Goal: Information Seeking & Learning: Learn about a topic

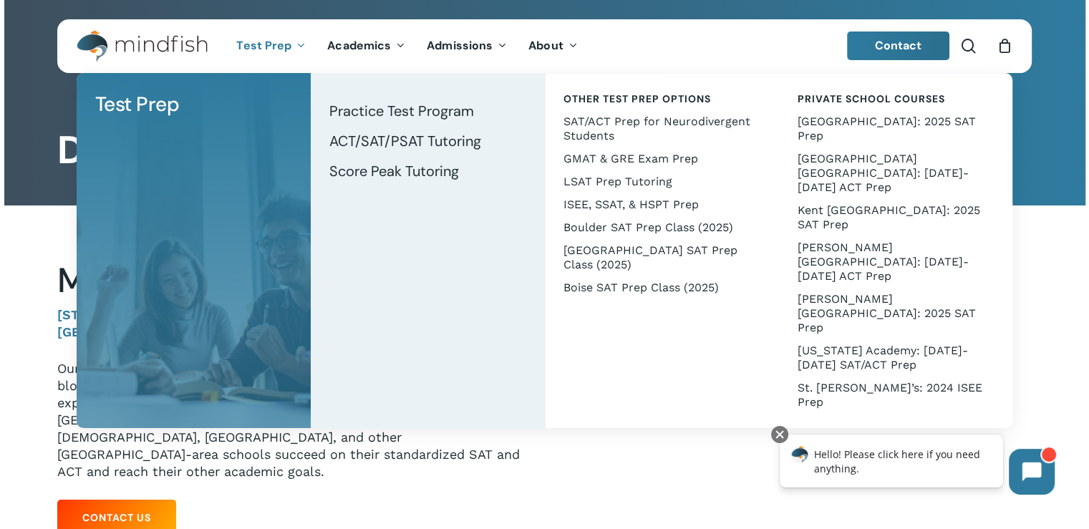
click at [297, 46] on icon "Main Menu" at bounding box center [300, 44] width 6 height 11
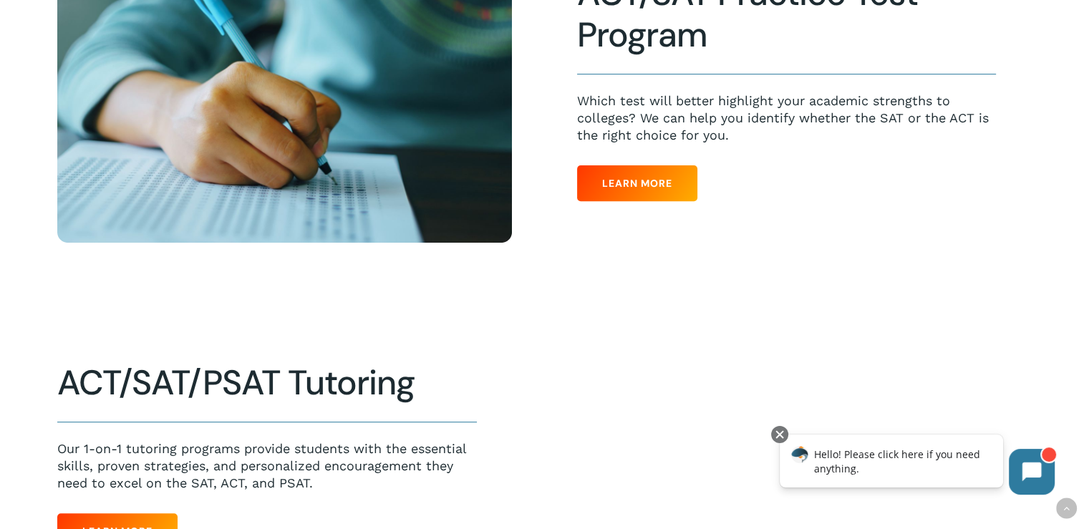
scroll to position [644, 0]
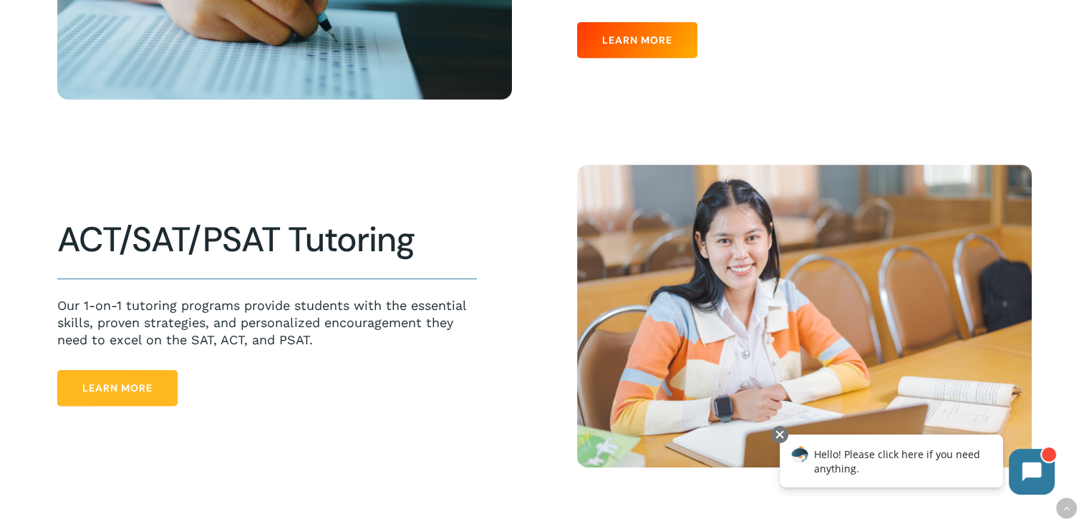
click at [127, 383] on span "Learn More" at bounding box center [117, 388] width 70 height 14
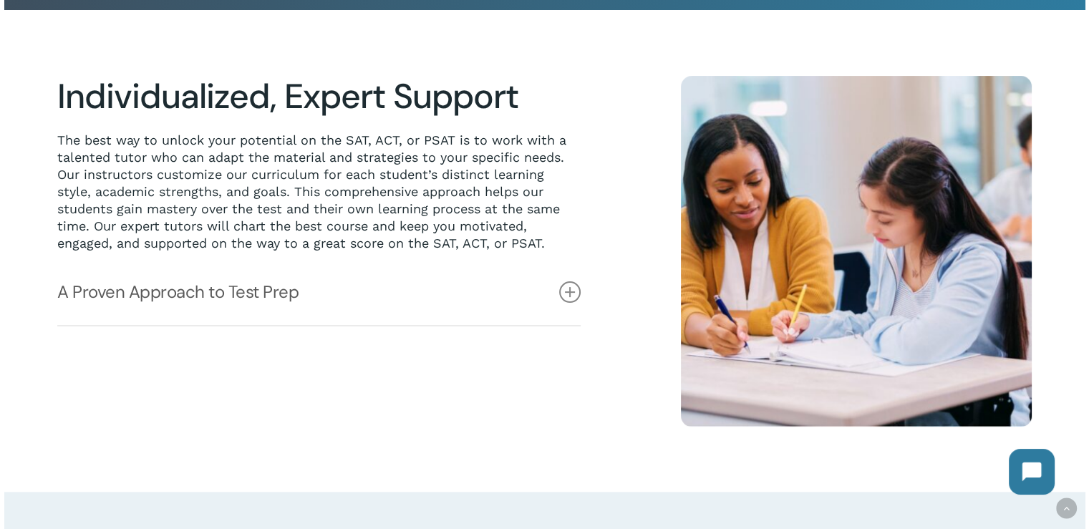
scroll to position [358, 0]
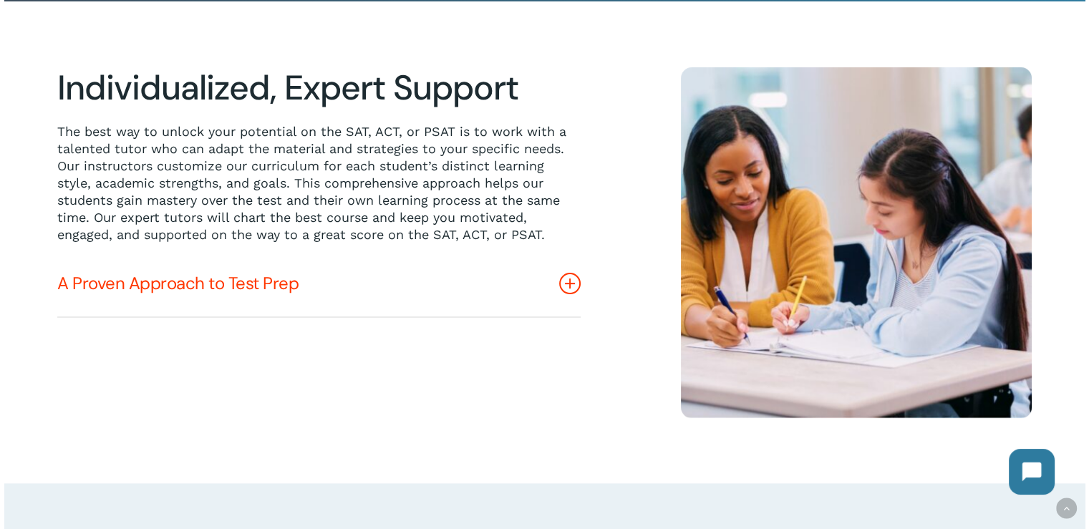
click at [571, 285] on icon at bounding box center [569, 283] width 21 height 21
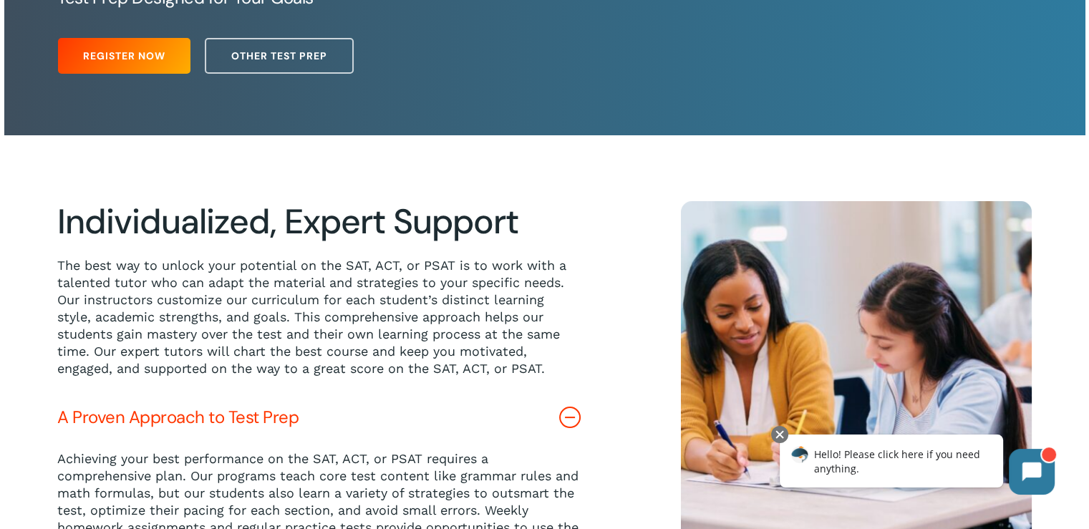
scroll to position [0, 0]
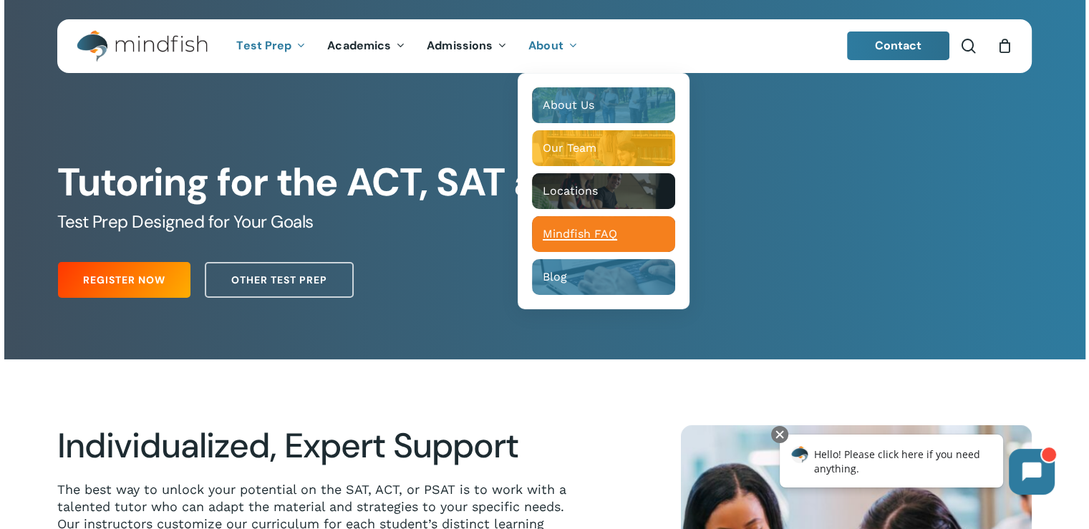
click at [561, 237] on span "Mindfish FAQ" at bounding box center [579, 234] width 74 height 14
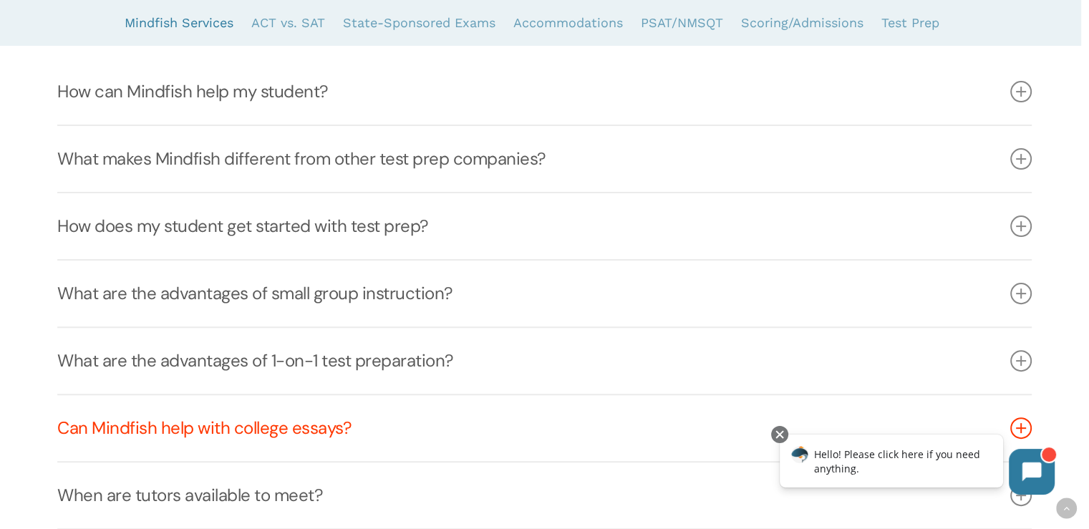
scroll to position [358, 0]
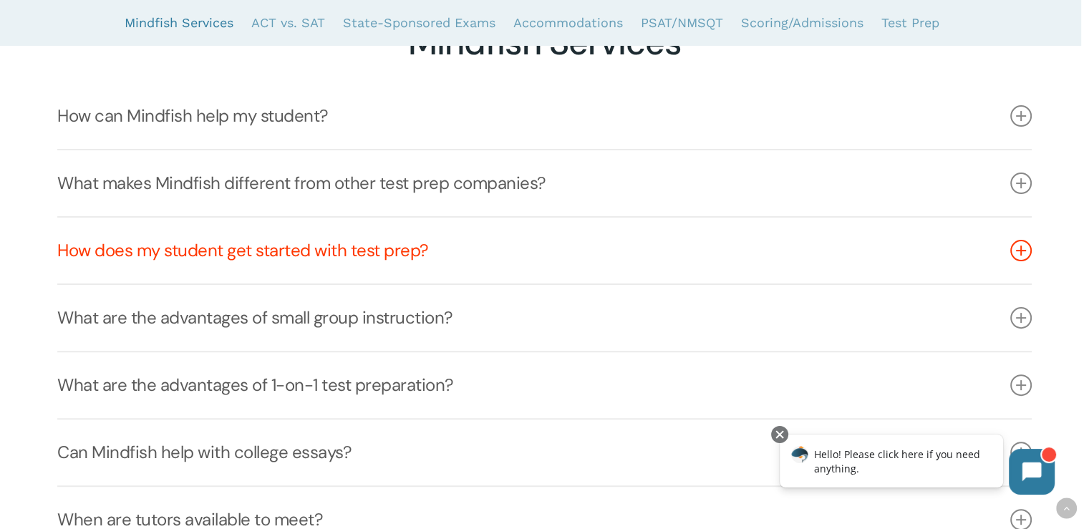
click at [1021, 247] on icon at bounding box center [1020, 250] width 21 height 21
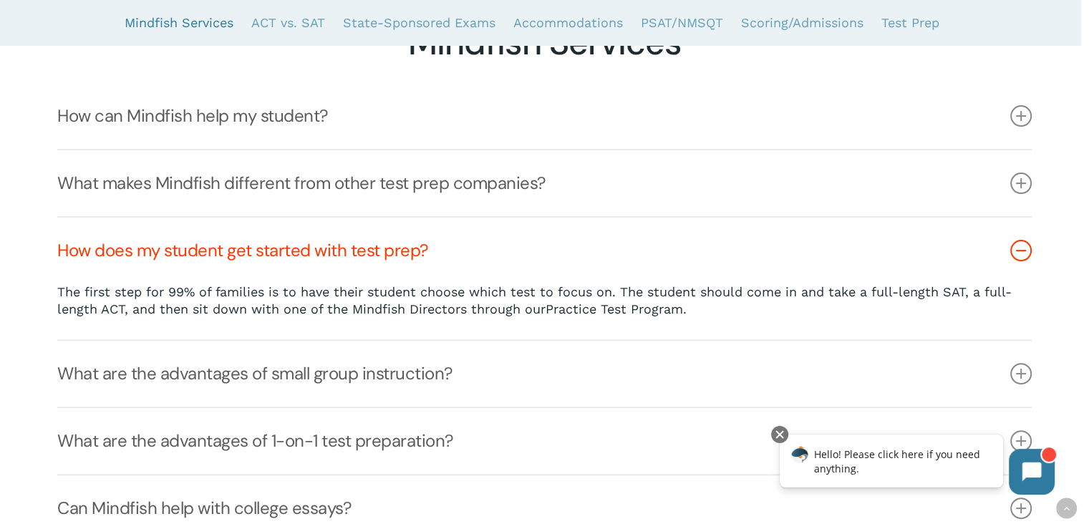
click at [641, 312] on link "Practice Test Program." at bounding box center [615, 308] width 141 height 15
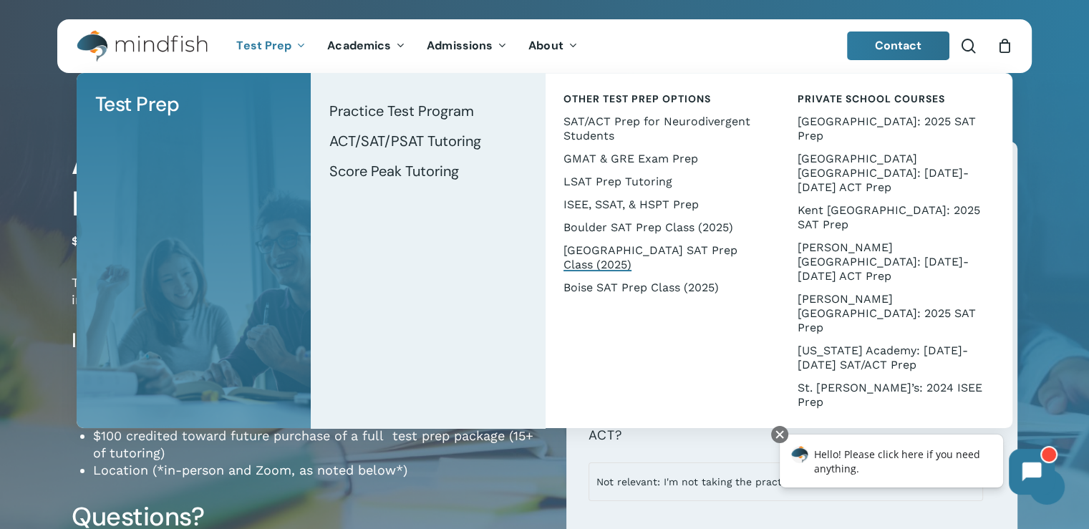
click at [656, 250] on span "[GEOGRAPHIC_DATA] SAT Prep Class (2025)" at bounding box center [650, 257] width 174 height 28
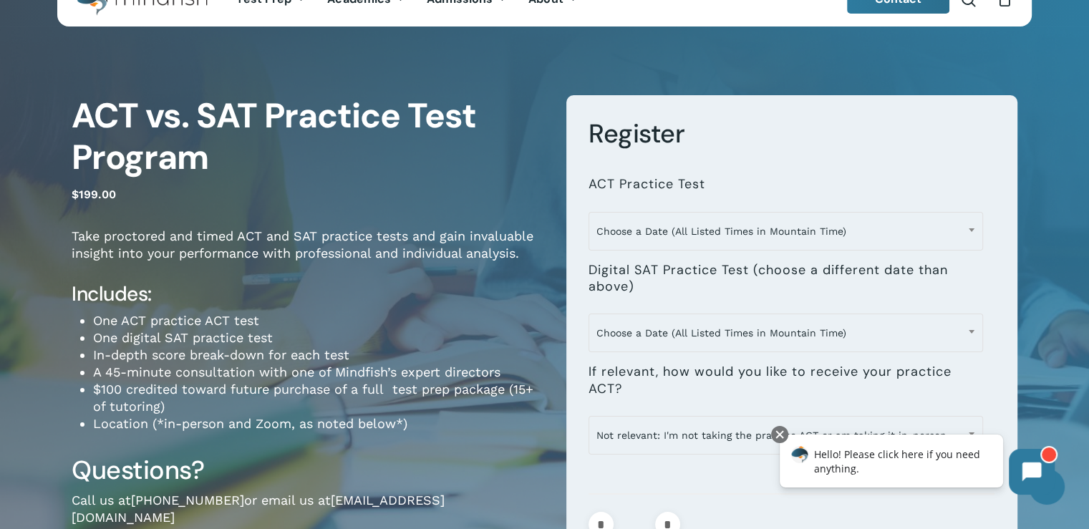
scroll to position [72, 0]
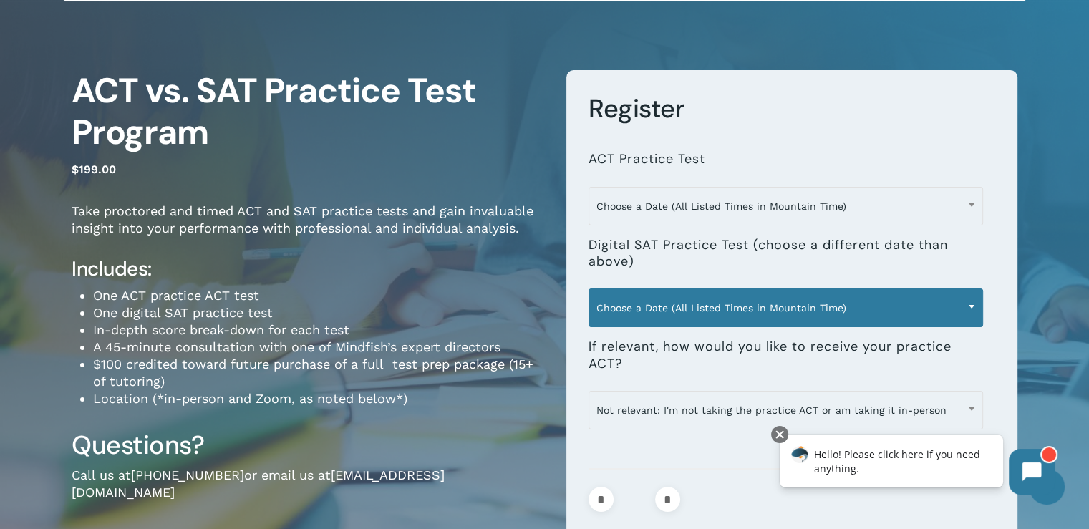
click at [974, 303] on span at bounding box center [970, 306] width 21 height 36
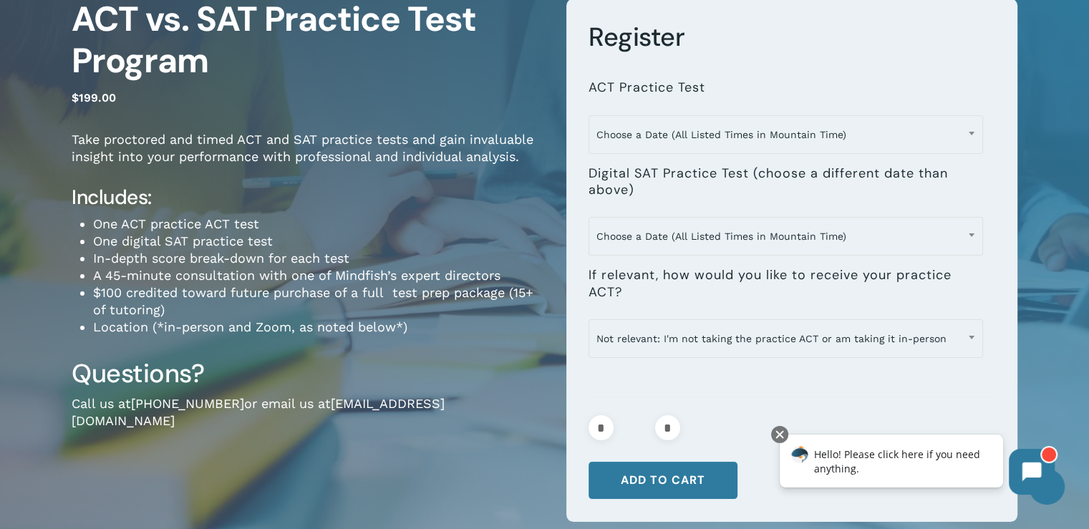
click at [395, 92] on p "$ 199.00" at bounding box center [308, 105] width 473 height 37
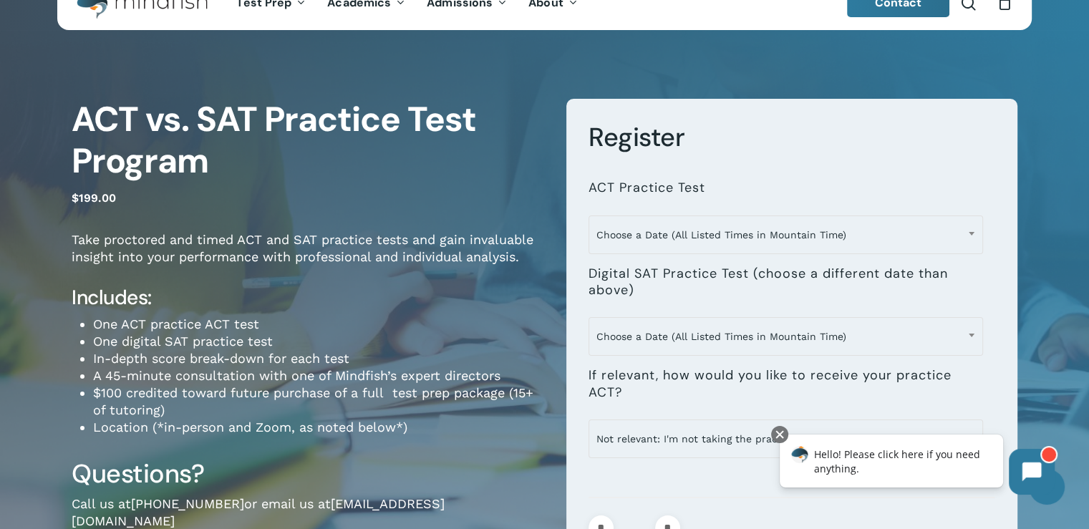
scroll to position [0, 0]
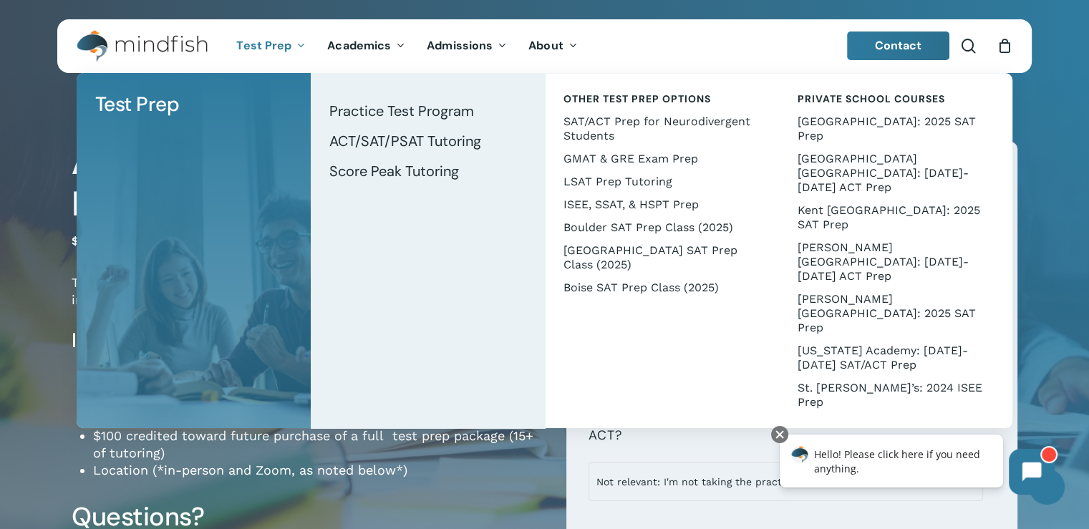
click at [140, 384] on li "One digital SAT practice test" at bounding box center [319, 384] width 452 height 17
click at [397, 140] on span "ACT/SAT/PSAT Tutoring" at bounding box center [405, 141] width 152 height 19
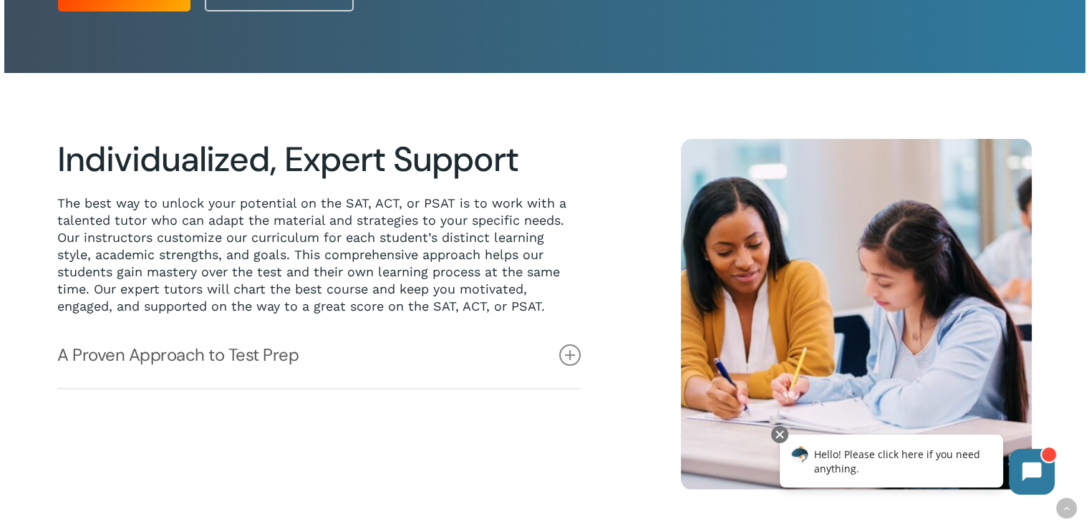
scroll to position [358, 0]
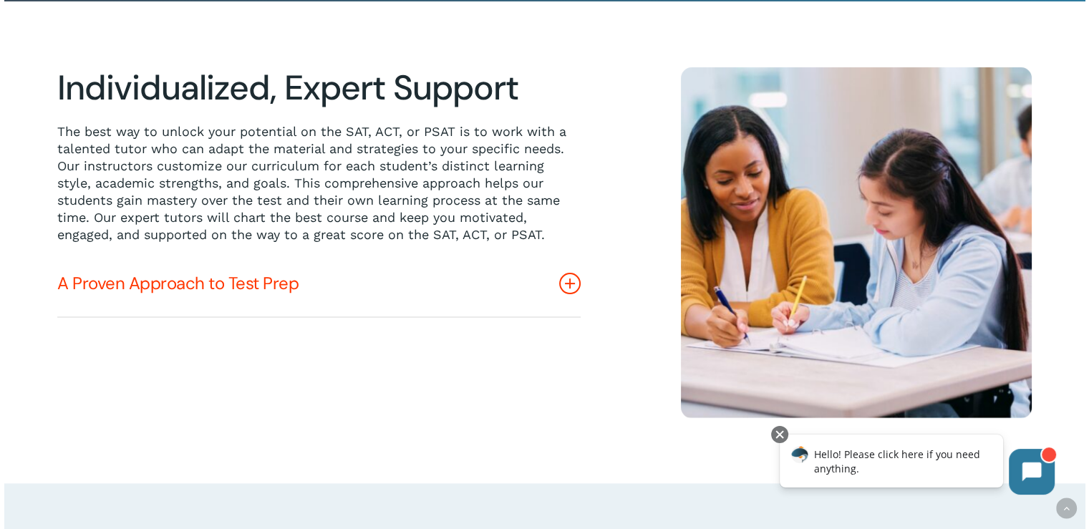
click at [572, 281] on icon at bounding box center [569, 283] width 21 height 21
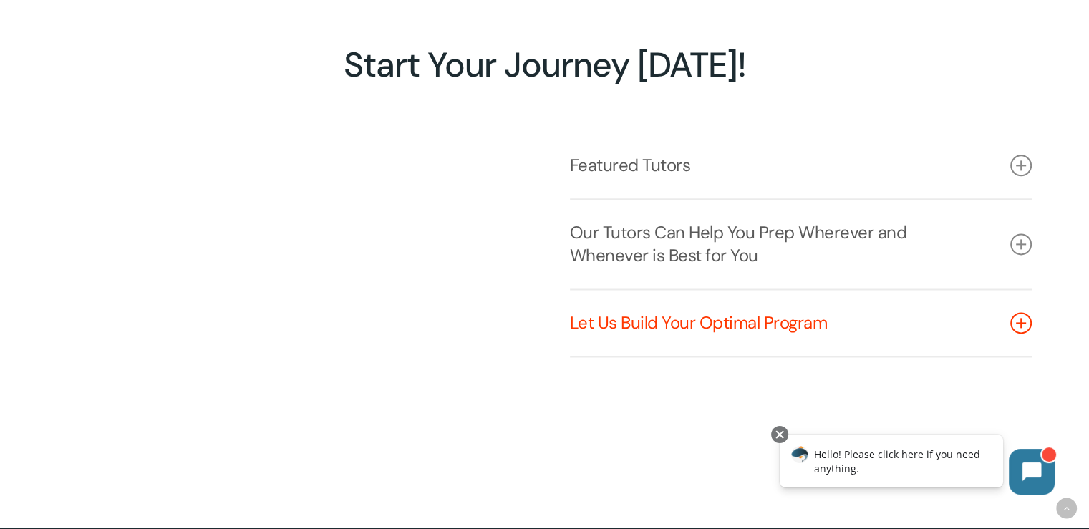
scroll to position [1861, 0]
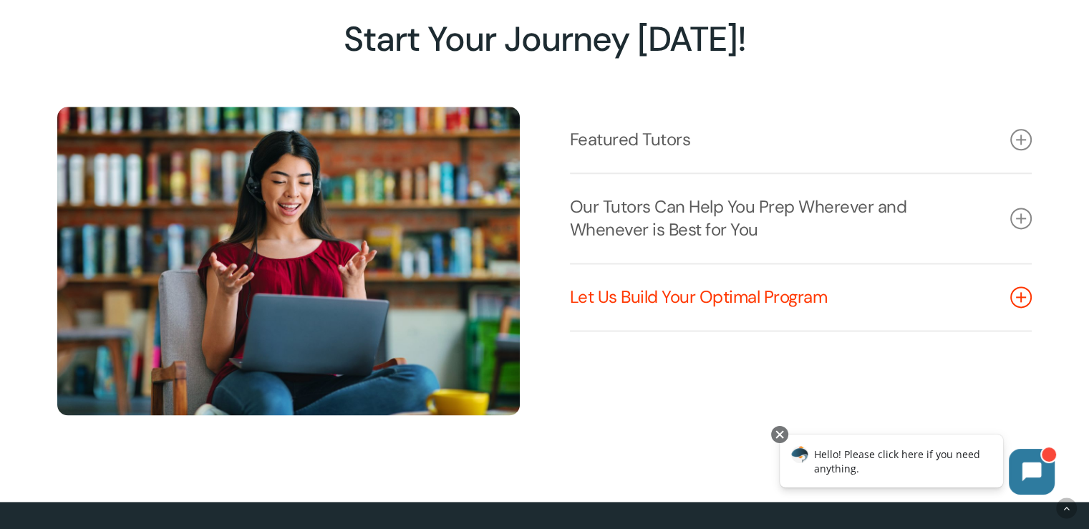
drag, startPoint x: 1018, startPoint y: 301, endPoint x: 1014, endPoint y: 294, distance: 8.0
click at [1018, 301] on icon at bounding box center [1020, 296] width 21 height 21
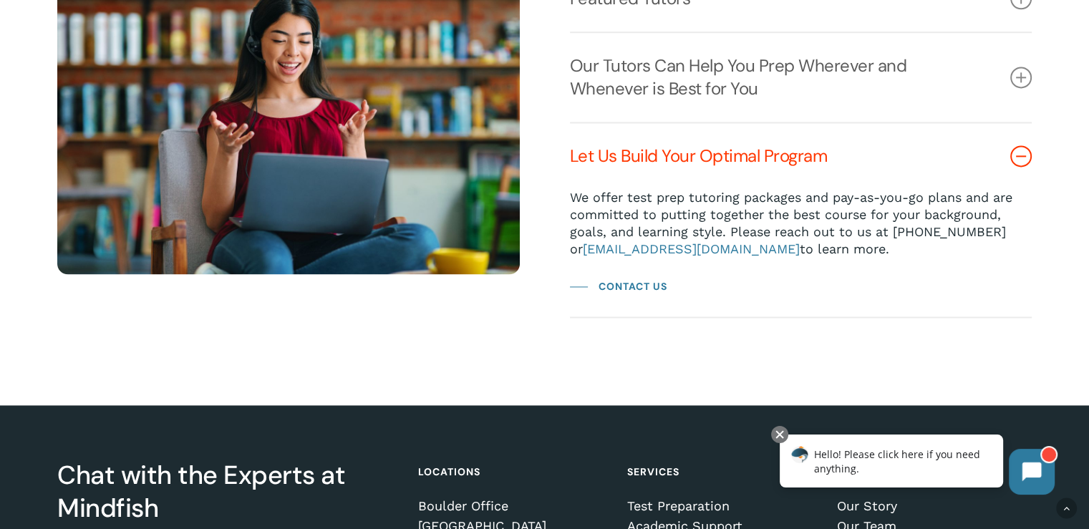
scroll to position [2004, 0]
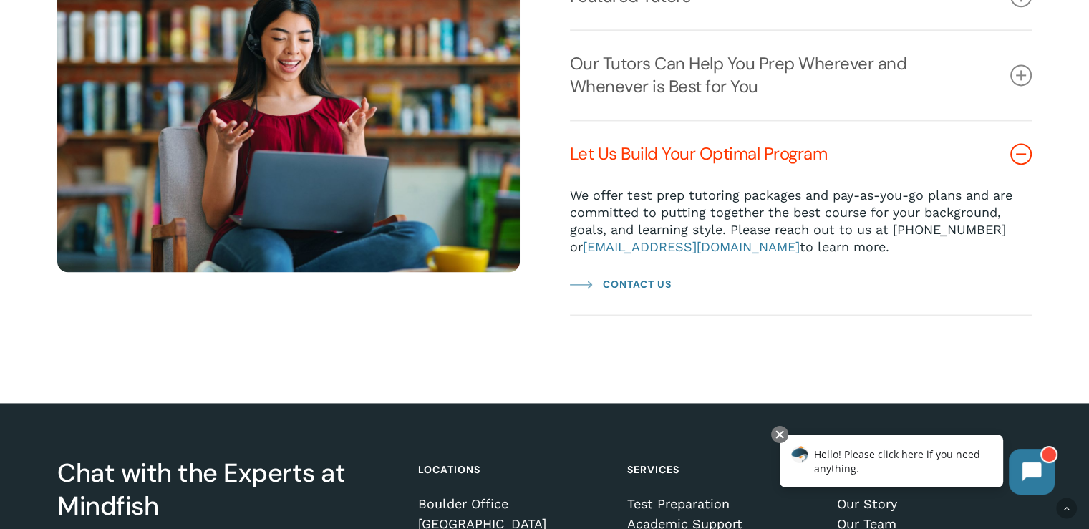
click at [643, 289] on span "Contact Us" at bounding box center [637, 284] width 69 height 17
